Goal: Information Seeking & Learning: Learn about a topic

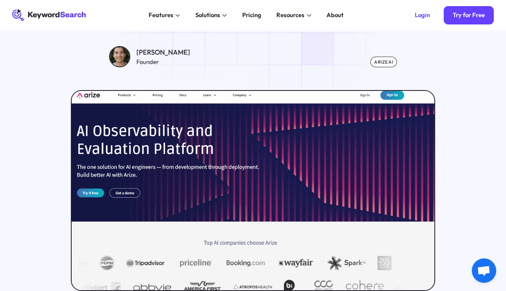
scroll to position [122, 0]
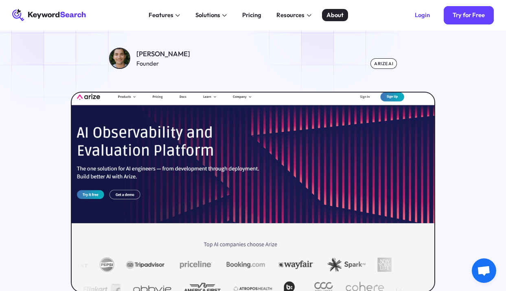
click at [328, 15] on div "About" at bounding box center [334, 15] width 17 height 9
